Goal: Task Accomplishment & Management: Use online tool/utility

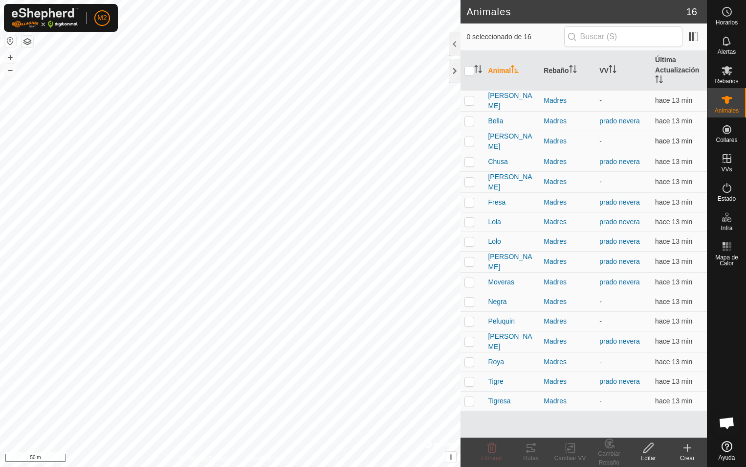
click at [601, 138] on app-display-virtual-paddock-transition "-" at bounding box center [601, 141] width 2 height 8
click at [730, 75] on icon at bounding box center [727, 71] width 12 height 12
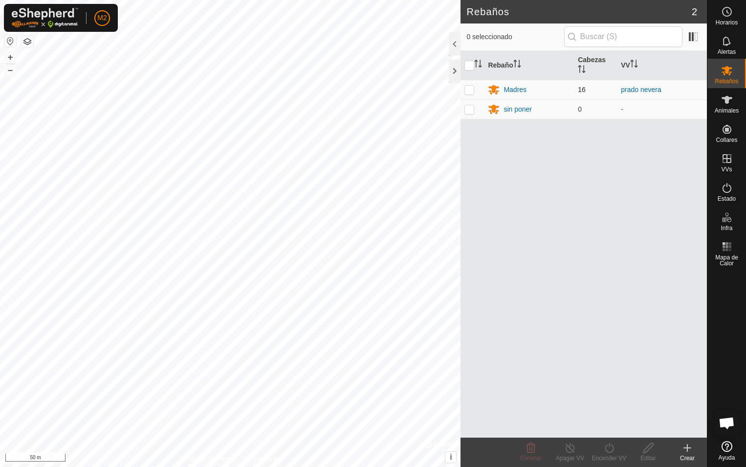
click at [466, 88] on p-checkbox at bounding box center [470, 90] width 10 height 8
checkbox input "true"
click at [570, 449] on icon at bounding box center [570, 448] width 12 height 12
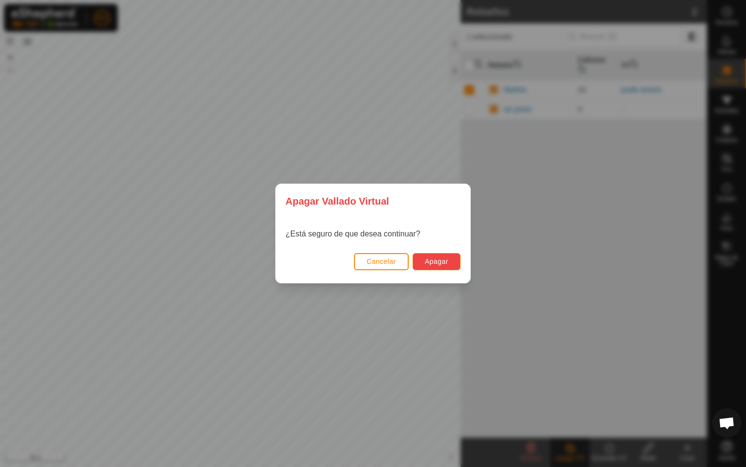
click at [429, 263] on span "Apagar" at bounding box center [436, 261] width 23 height 8
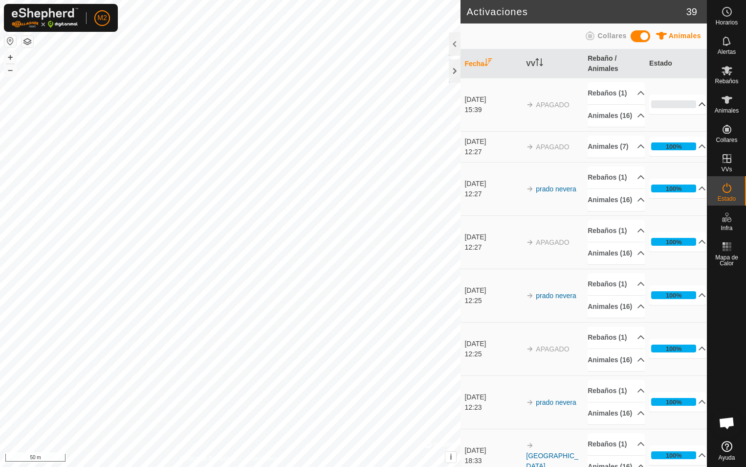
click at [690, 114] on p-accordion-header "0%" at bounding box center [678, 104] width 57 height 20
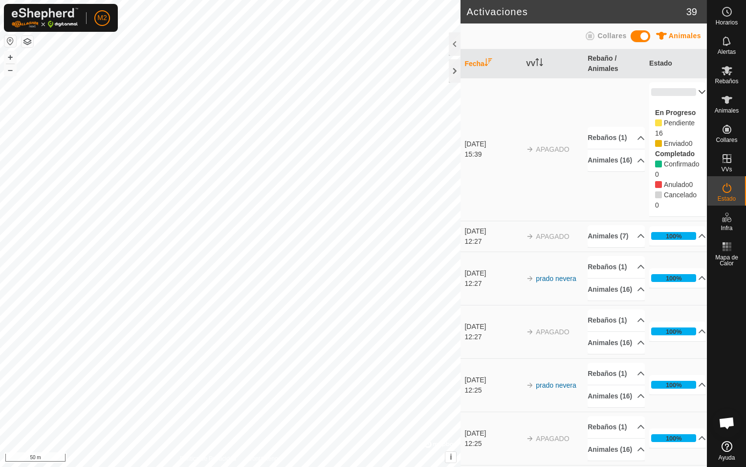
click at [689, 93] on p-accordion-header "0%" at bounding box center [678, 92] width 57 height 20
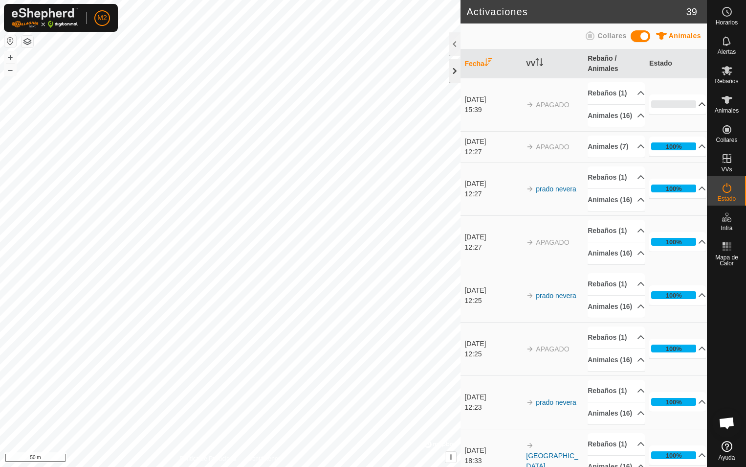
click at [456, 69] on div at bounding box center [455, 70] width 12 height 23
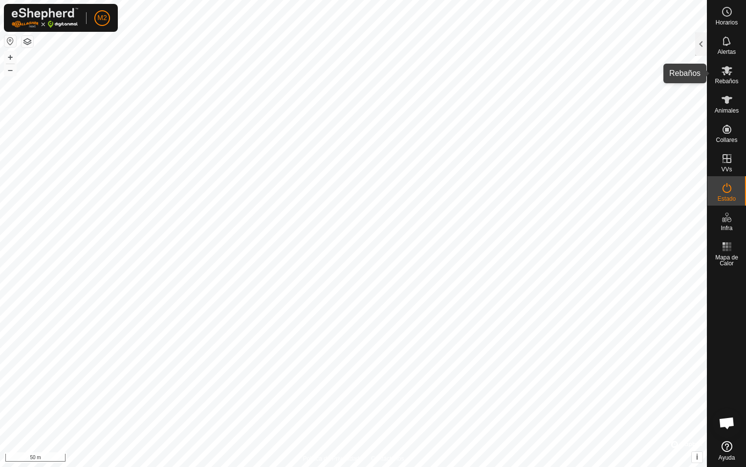
click at [730, 77] on es-mob-svg-icon at bounding box center [727, 71] width 18 height 16
click at [700, 45] on div at bounding box center [702, 43] width 12 height 23
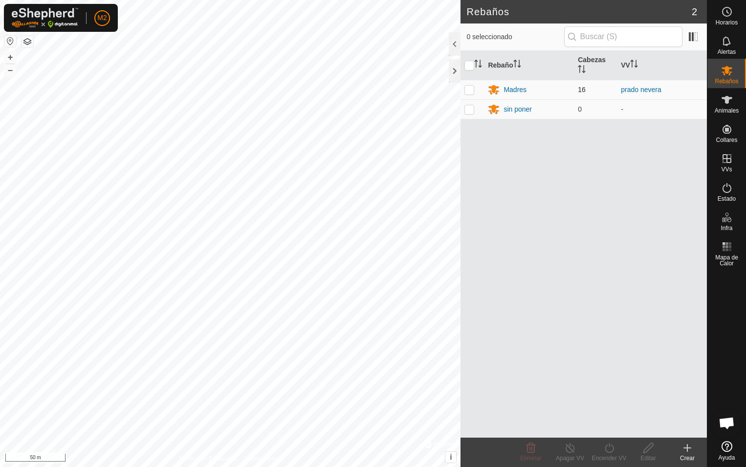
click at [468, 90] on p-checkbox at bounding box center [470, 90] width 10 height 8
checkbox input "true"
click at [610, 450] on icon at bounding box center [610, 448] width 12 height 12
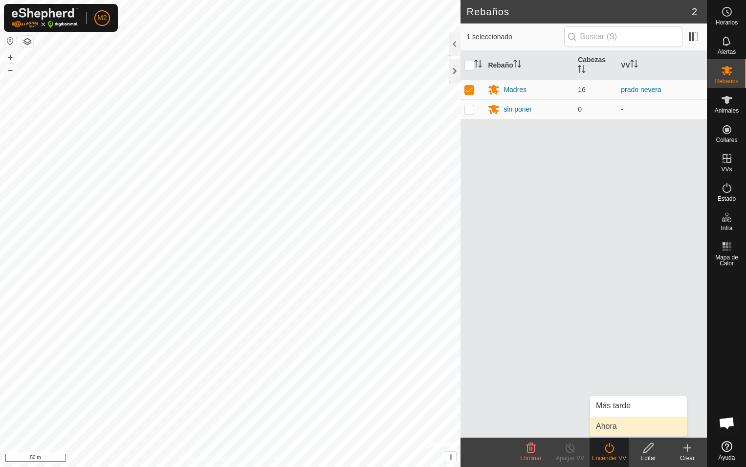
click at [612, 429] on link "Ahora" at bounding box center [638, 426] width 97 height 20
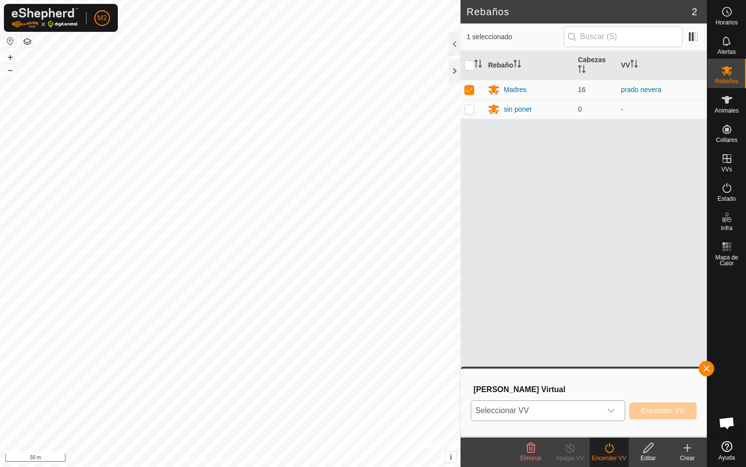
click at [614, 409] on icon "dropdown trigger" at bounding box center [611, 410] width 8 height 8
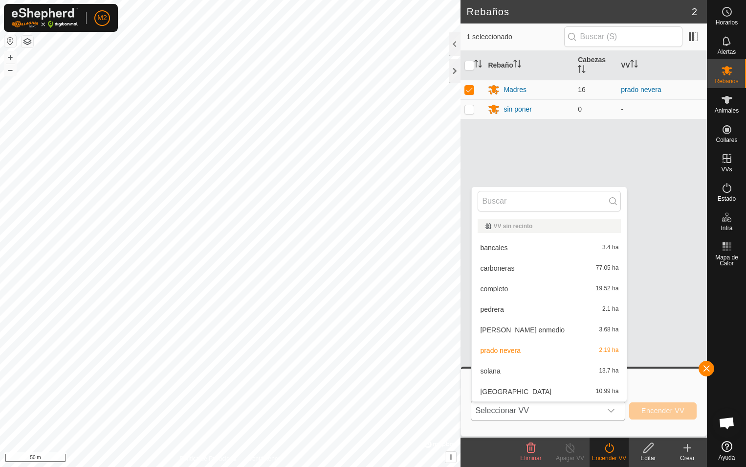
click at [503, 352] on li "prado nevera 2.19 ha" at bounding box center [549, 350] width 155 height 20
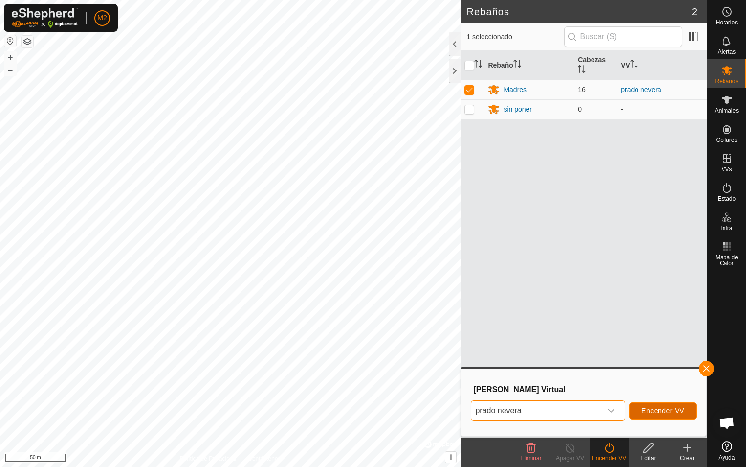
click at [664, 411] on span "Encender VV" at bounding box center [663, 410] width 43 height 8
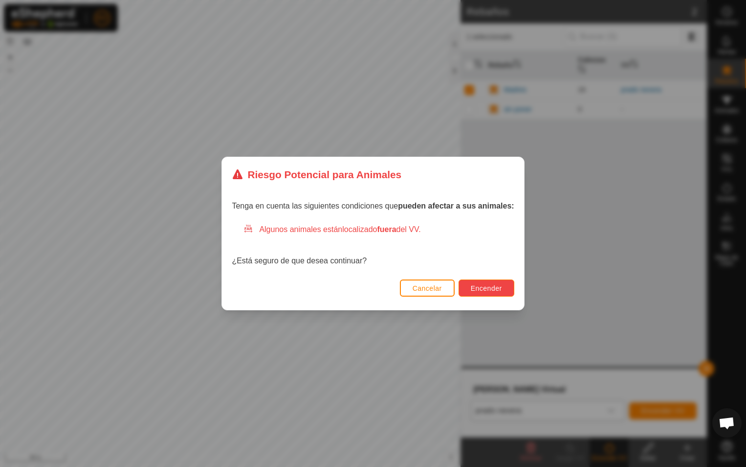
click at [492, 290] on span "Encender" at bounding box center [486, 288] width 31 height 8
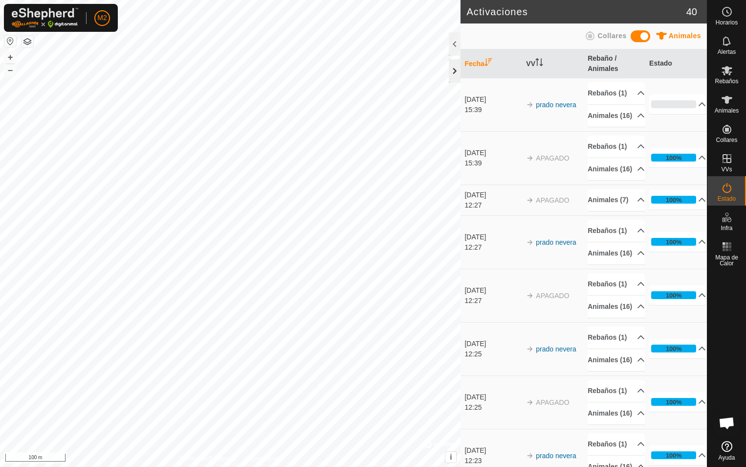
click at [455, 71] on div at bounding box center [455, 70] width 12 height 23
